Goal: Task Accomplishment & Management: Use online tool/utility

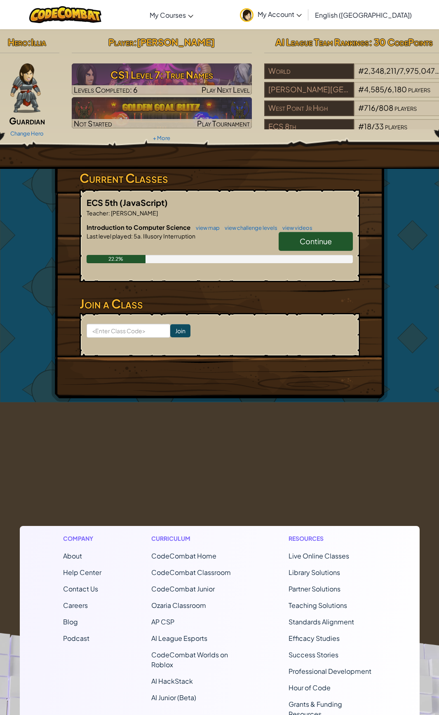
click at [318, 248] on link "Continue" at bounding box center [315, 241] width 74 height 19
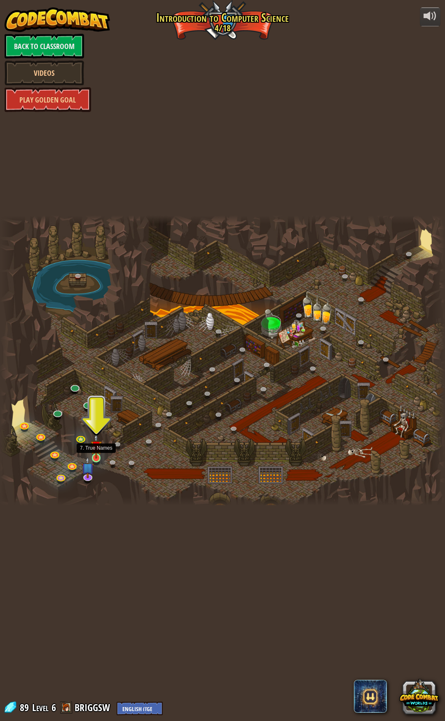
click at [94, 457] on img at bounding box center [96, 446] width 11 height 25
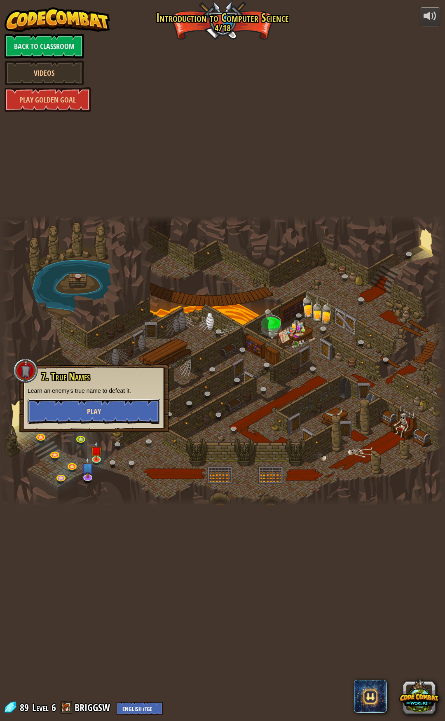
click at [89, 406] on button "Play" at bounding box center [94, 411] width 133 height 25
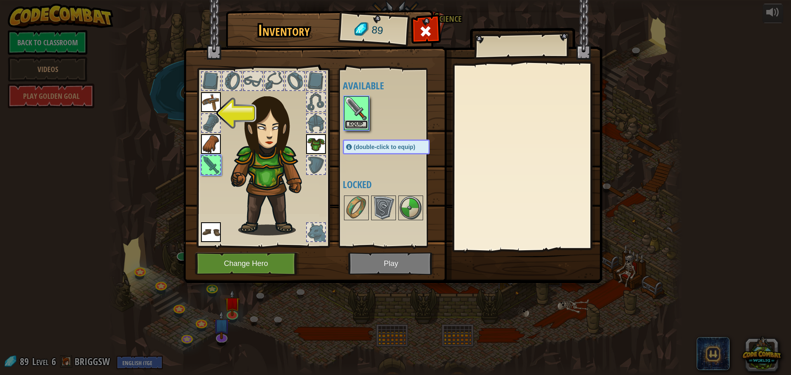
click at [360, 121] on button "Equip" at bounding box center [356, 124] width 23 height 9
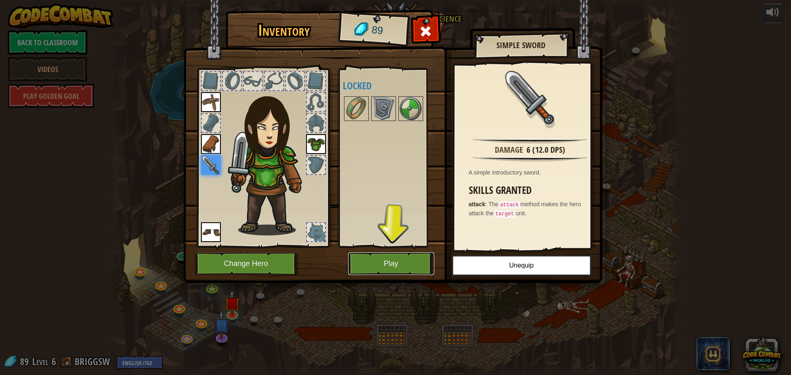
click at [390, 257] on button "Play" at bounding box center [391, 263] width 86 height 23
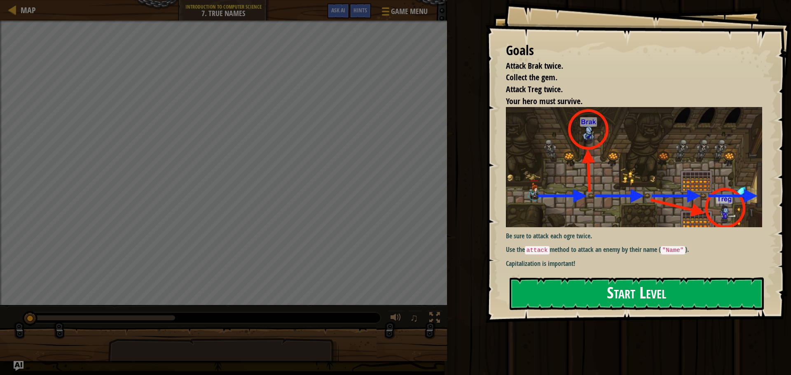
click at [444, 292] on button "Start Level" at bounding box center [636, 294] width 254 height 33
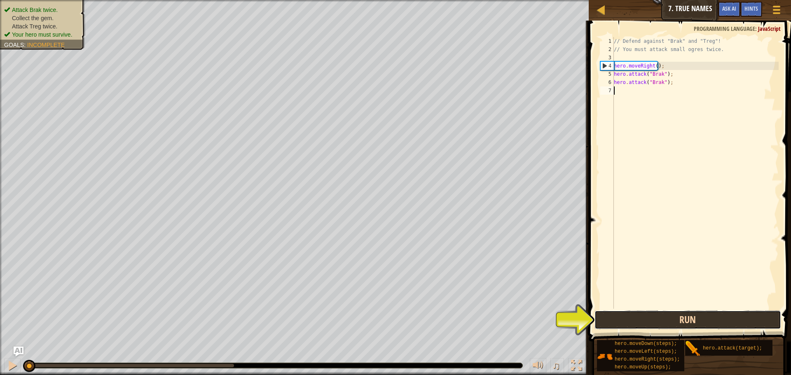
click at [444, 319] on button "Run" at bounding box center [687, 320] width 187 height 19
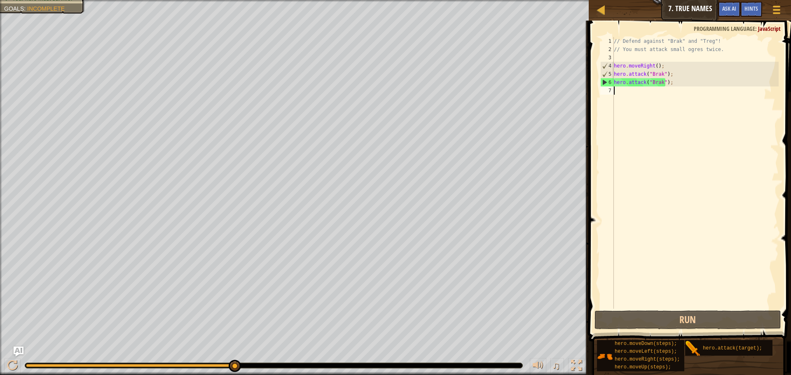
scroll to position [4, 0]
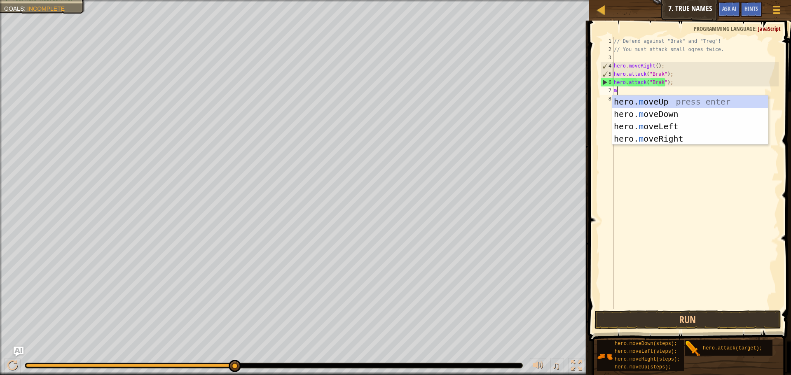
type textarea "mo"
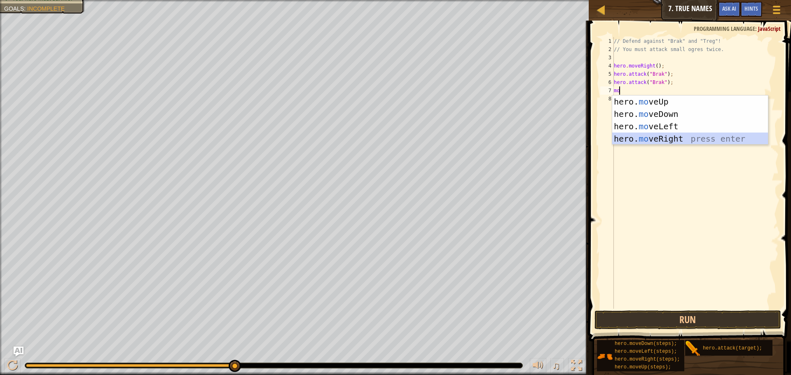
click at [444, 138] on div "hero. mo veUp press enter hero. mo veDown press enter hero. mo veLeft press ent…" at bounding box center [690, 133] width 156 height 74
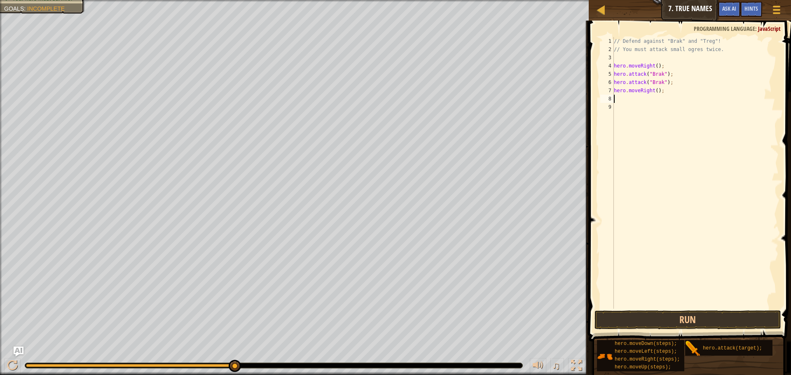
type textarea "m"
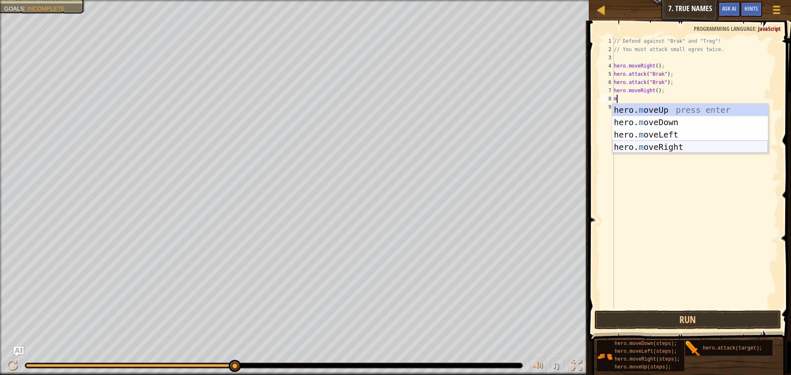
click at [444, 146] on div "hero. m oveUp press enter hero. m oveDown press enter hero. m oveLeft press ent…" at bounding box center [690, 141] width 156 height 74
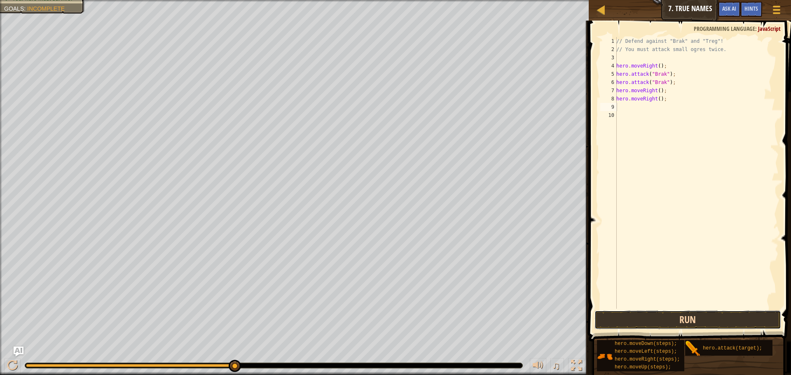
click at [444, 319] on button "Run" at bounding box center [687, 320] width 187 height 19
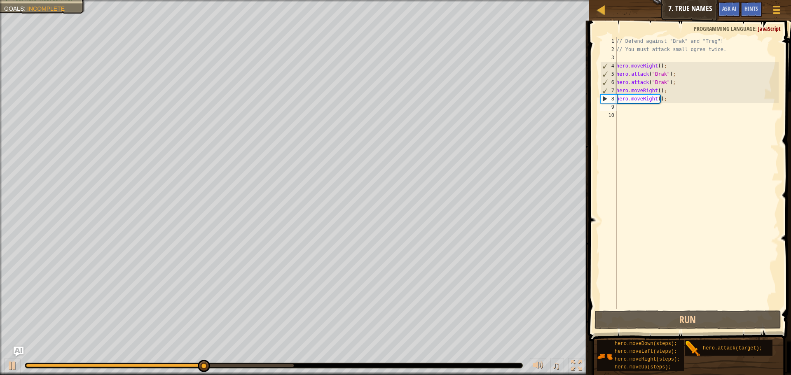
click at [444, 110] on div "// Defend against "Brak" and "Treg"! // You must attack small ogres twice. hero…" at bounding box center [696, 181] width 164 height 288
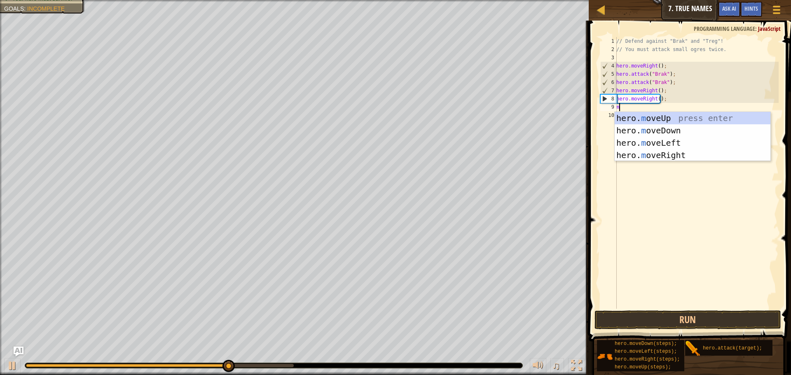
type textarea "mo"
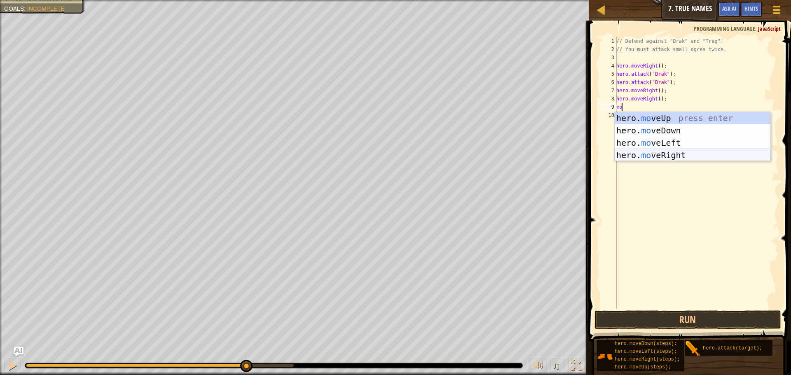
click at [444, 154] on div "hero. mo veUp press enter hero. mo veDown press enter hero. mo veLeft press ent…" at bounding box center [692, 149] width 156 height 74
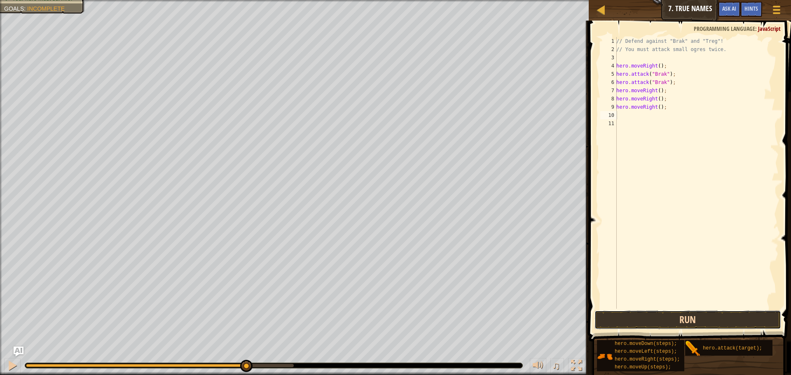
click at [444, 323] on button "Run" at bounding box center [687, 320] width 187 height 19
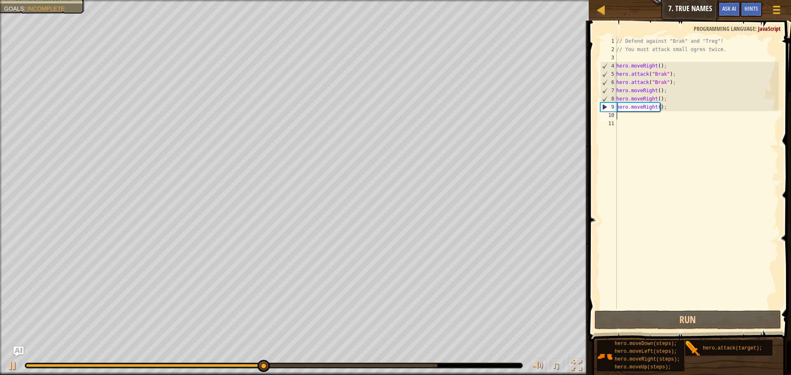
click at [444, 119] on div "// Defend against "Brak" and "Treg"! // You must attack small ogres twice. hero…" at bounding box center [696, 181] width 164 height 288
click at [444, 117] on div "// Defend against "Brak" and "Treg"! // You must attack small ogres twice. hero…" at bounding box center [696, 181] width 164 height 288
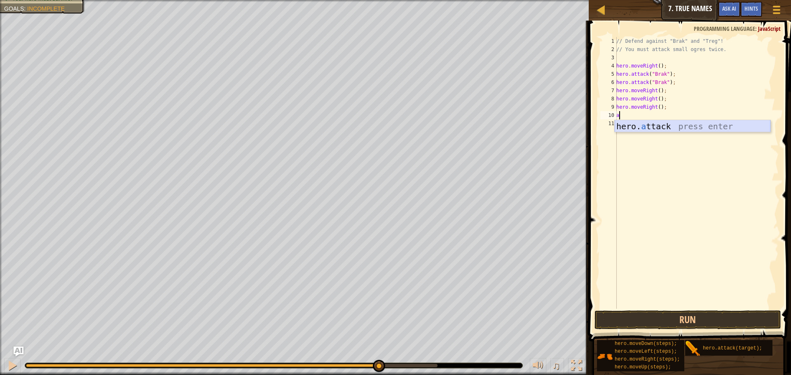
click at [444, 124] on div "hero. a ttack press enter" at bounding box center [692, 138] width 156 height 37
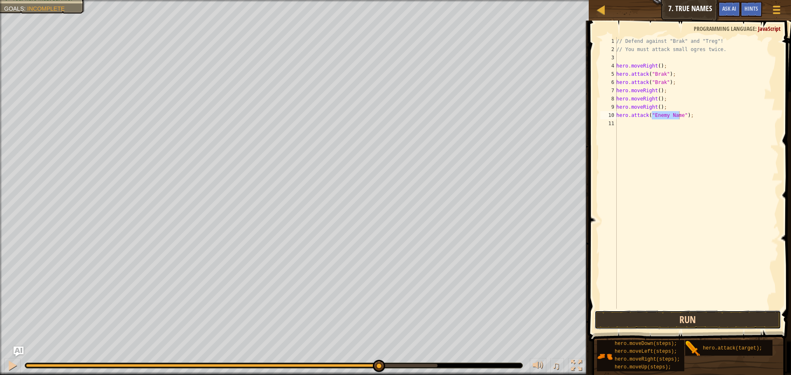
click at [444, 317] on button "Run" at bounding box center [687, 320] width 187 height 19
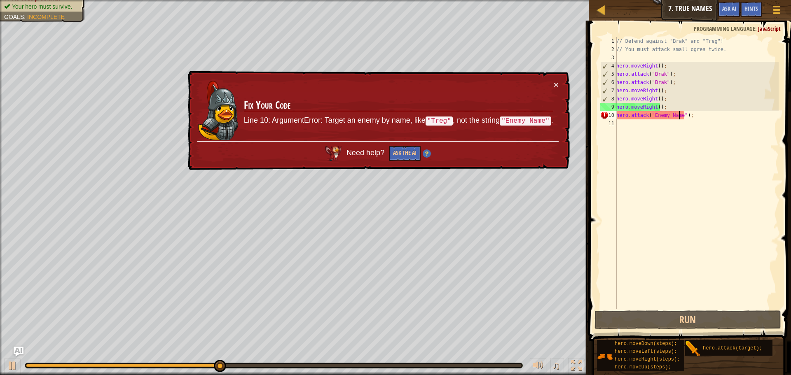
click at [444, 113] on div "// Defend against "Brak" and "Treg"! // You must attack small ogres twice. hero…" at bounding box center [696, 181] width 164 height 288
click at [444, 114] on div "// Defend against "Brak" and "Treg"! // You must attack small ogres twice. hero…" at bounding box center [696, 181] width 164 height 288
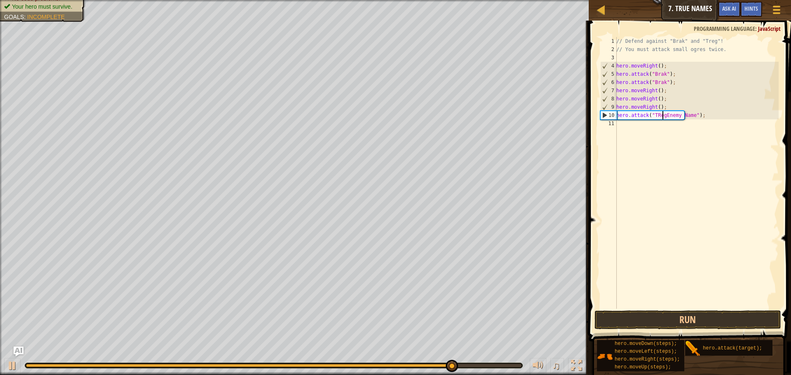
scroll to position [4, 4]
click at [444, 115] on div "// Defend against "Brak" and "Treg"! // You must attack small ogres twice. hero…" at bounding box center [696, 181] width 164 height 288
click at [444, 114] on div "// Defend against "Brak" and "Treg"! // You must attack small ogres twice. hero…" at bounding box center [696, 181] width 164 height 288
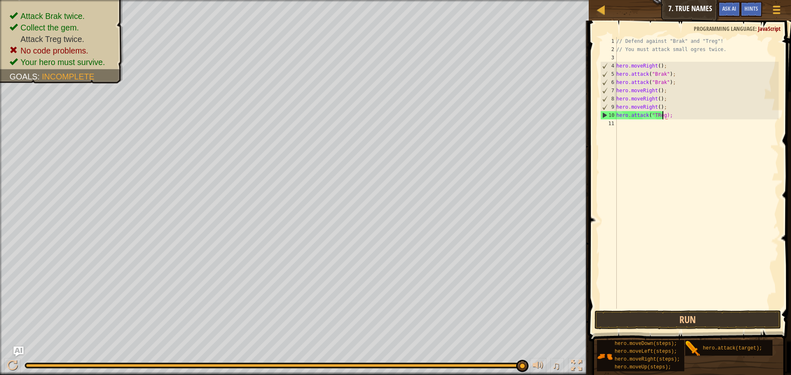
scroll to position [4, 4]
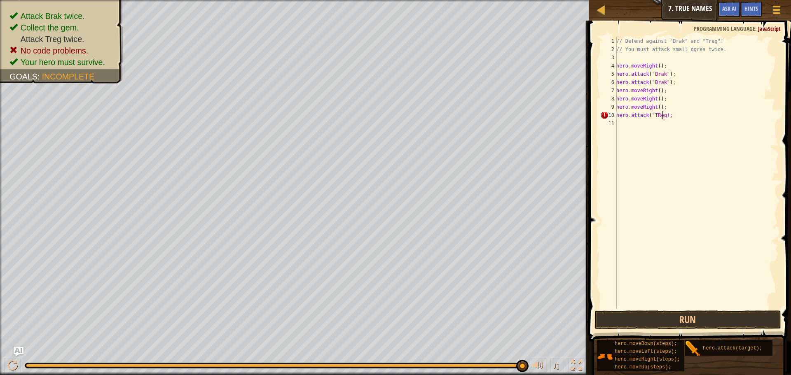
click at [444, 114] on div "// Defend against "Brak" and "Treg"! // You must attack small ogres twice. hero…" at bounding box center [696, 181] width 164 height 288
click at [444, 113] on div "// Defend against "Brak" and "Treg"! // You must attack small ogres twice. hero…" at bounding box center [696, 181] width 164 height 288
click at [444, 114] on div "// Defend against "Brak" and "Treg"! // You must attack small ogres twice. hero…" at bounding box center [696, 181] width 164 height 288
click at [444, 114] on div "// Defend against "Brak" and "Treg"! // You must attack small ogres twice. hero…" at bounding box center [696, 173] width 164 height 272
click at [444, 316] on button "Run" at bounding box center [687, 320] width 187 height 19
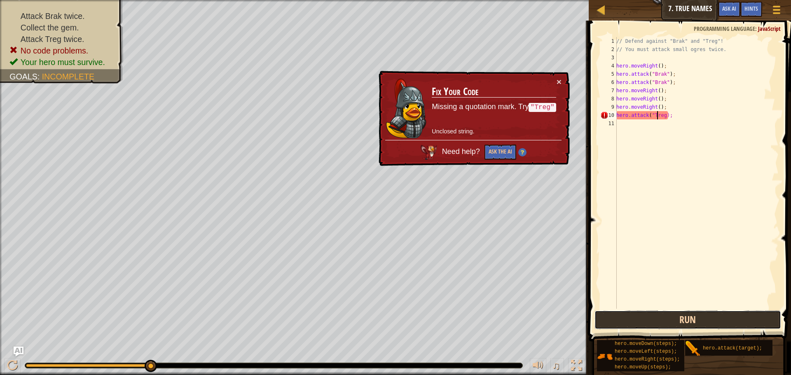
click at [444, 319] on button "Run" at bounding box center [687, 320] width 187 height 19
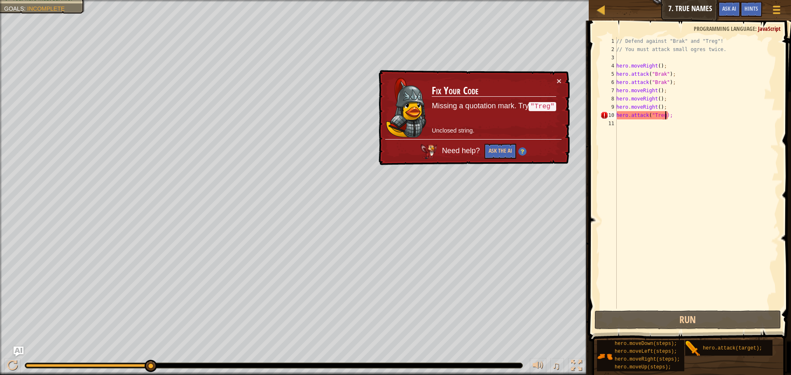
click at [444, 113] on div "// Defend against "Brak" and "Treg"! // You must attack small ogres twice. hero…" at bounding box center [696, 181] width 164 height 288
click at [444, 112] on div "// Defend against "Brak" and "Treg"! // You must attack small ogres twice. hero…" at bounding box center [696, 181] width 164 height 288
drag, startPoint x: 661, startPoint y: 114, endPoint x: 669, endPoint y: 124, distance: 12.2
click at [444, 115] on div "// Defend against "Brak" and "Treg"! // You must attack small ogres twice. hero…" at bounding box center [696, 181] width 164 height 288
click at [444, 113] on div "// Defend against "Brak" and "Treg"! // You must attack small ogres twice. hero…" at bounding box center [696, 173] width 164 height 272
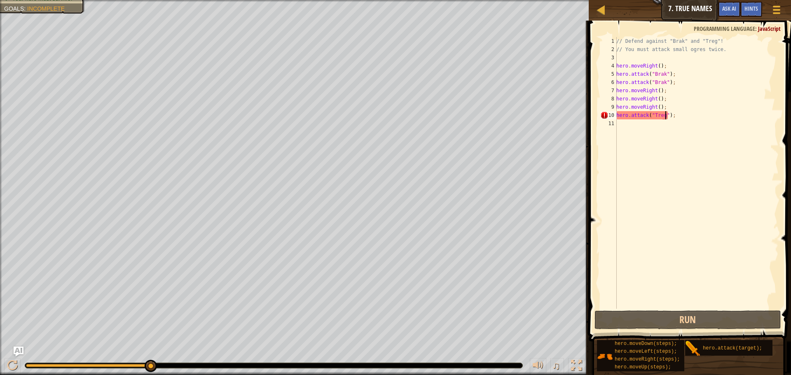
scroll to position [4, 4]
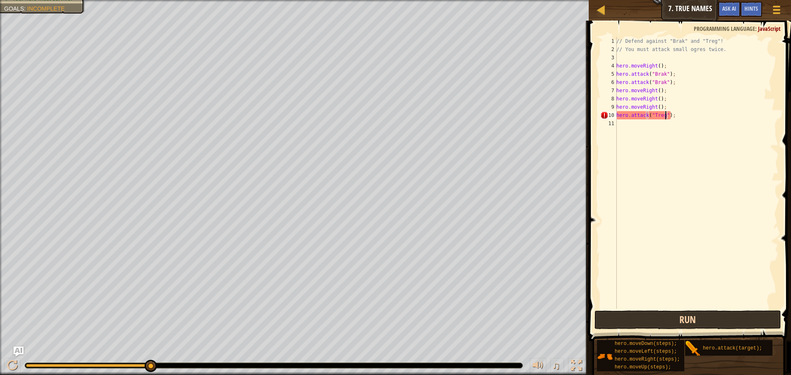
type textarea "hero.attack("Treg");"
click at [444, 324] on button "Run" at bounding box center [687, 320] width 187 height 19
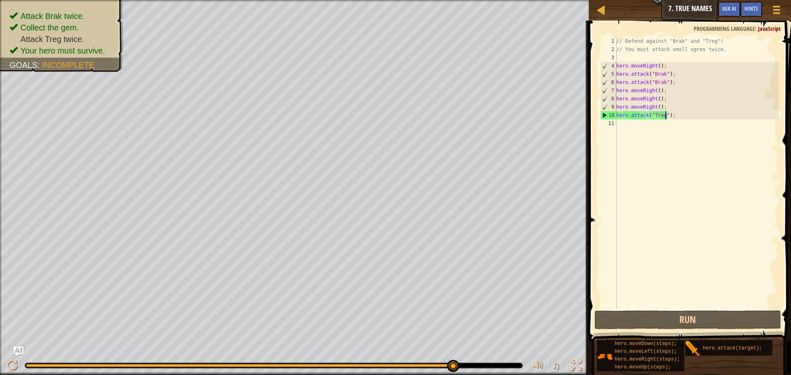
click at [444, 128] on div "// Defend against "Brak" and "Treg"! // You must attack small ogres twice. hero…" at bounding box center [696, 181] width 164 height 288
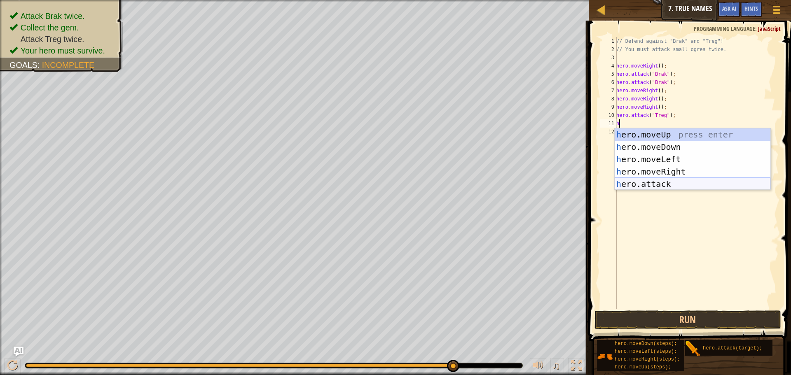
click at [444, 185] on div "h ero.moveUp press enter h ero.moveDown press enter h ero.moveLeft press enter …" at bounding box center [692, 171] width 156 height 86
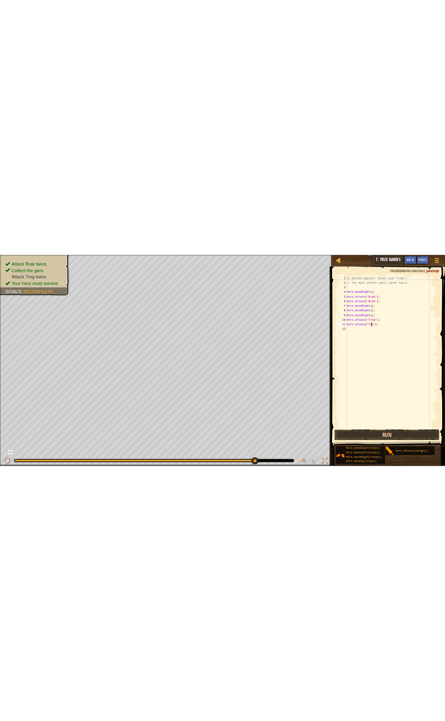
scroll to position [4, 4]
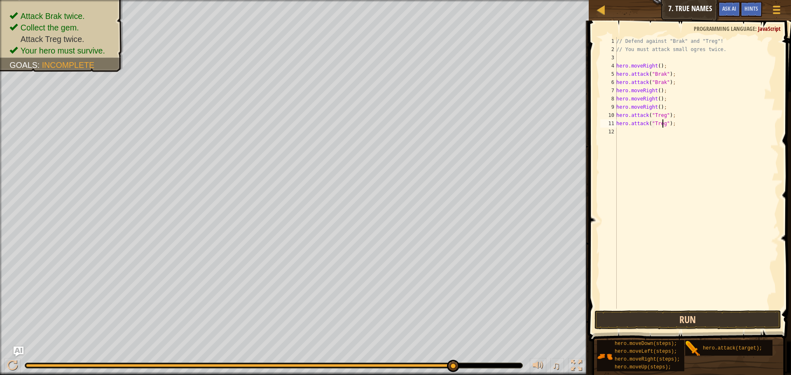
type textarea "hero.attack("Treg");"
click at [444, 317] on button "Run" at bounding box center [687, 320] width 187 height 19
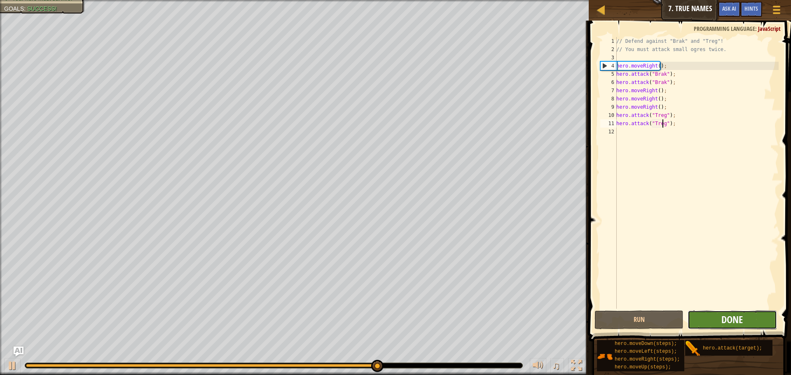
click at [444, 316] on span "Done" at bounding box center [731, 319] width 21 height 13
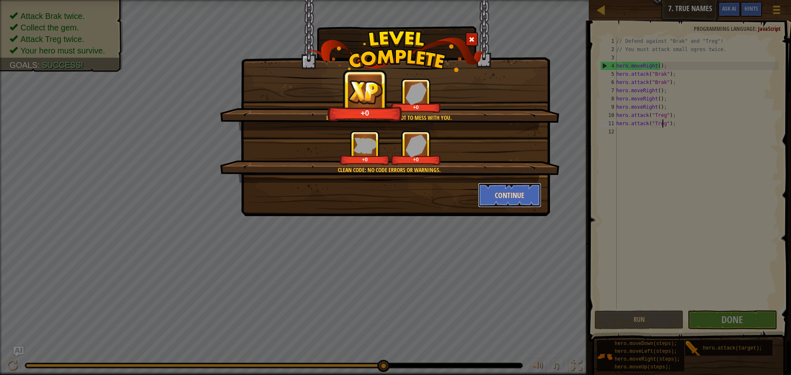
click at [444, 191] on button "Continue" at bounding box center [510, 195] width 64 height 25
